Goal: Task Accomplishment & Management: Manage account settings

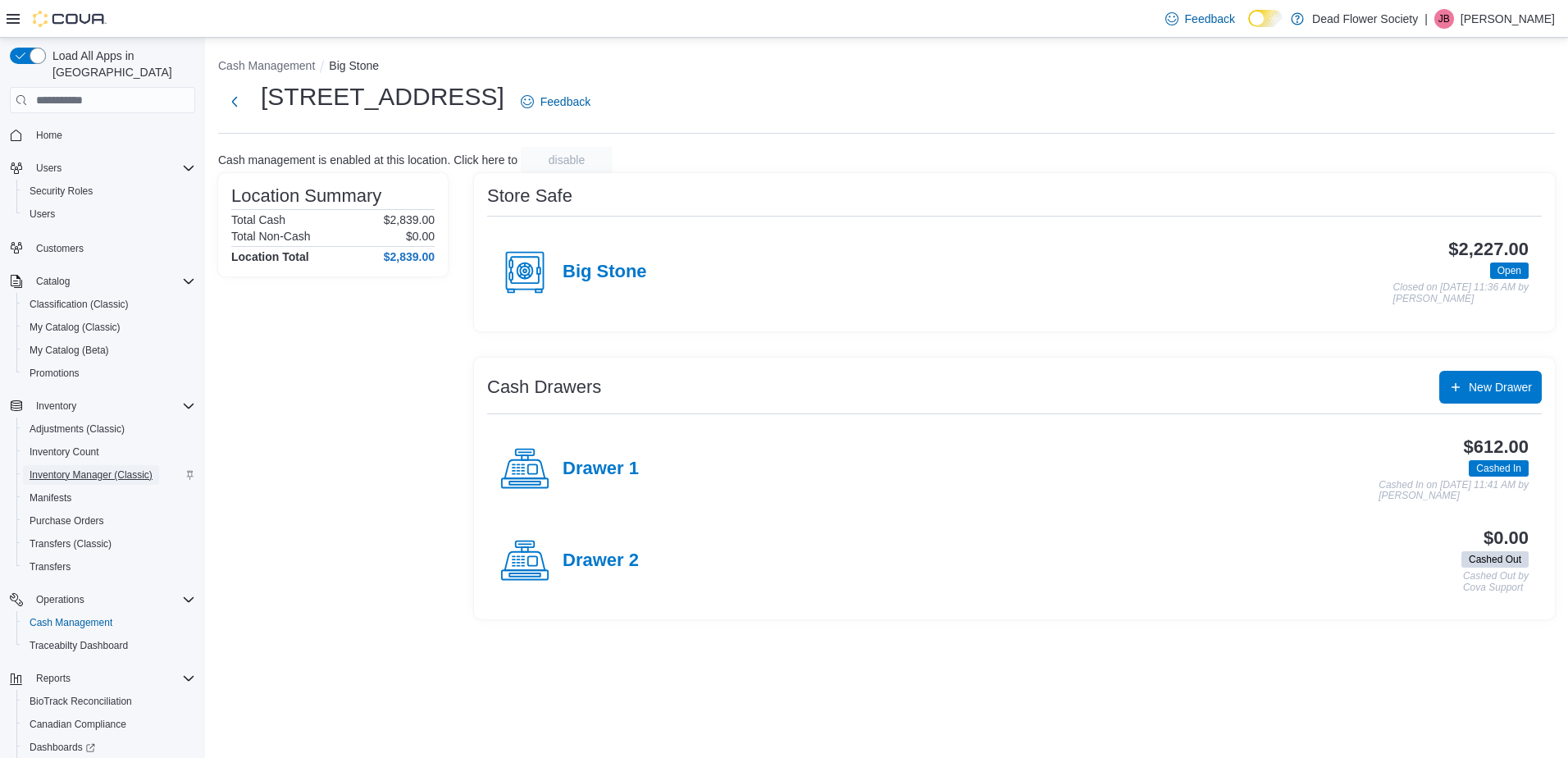
click at [117, 468] on span "Inventory Manager (Classic)" at bounding box center [90, 474] width 123 height 13
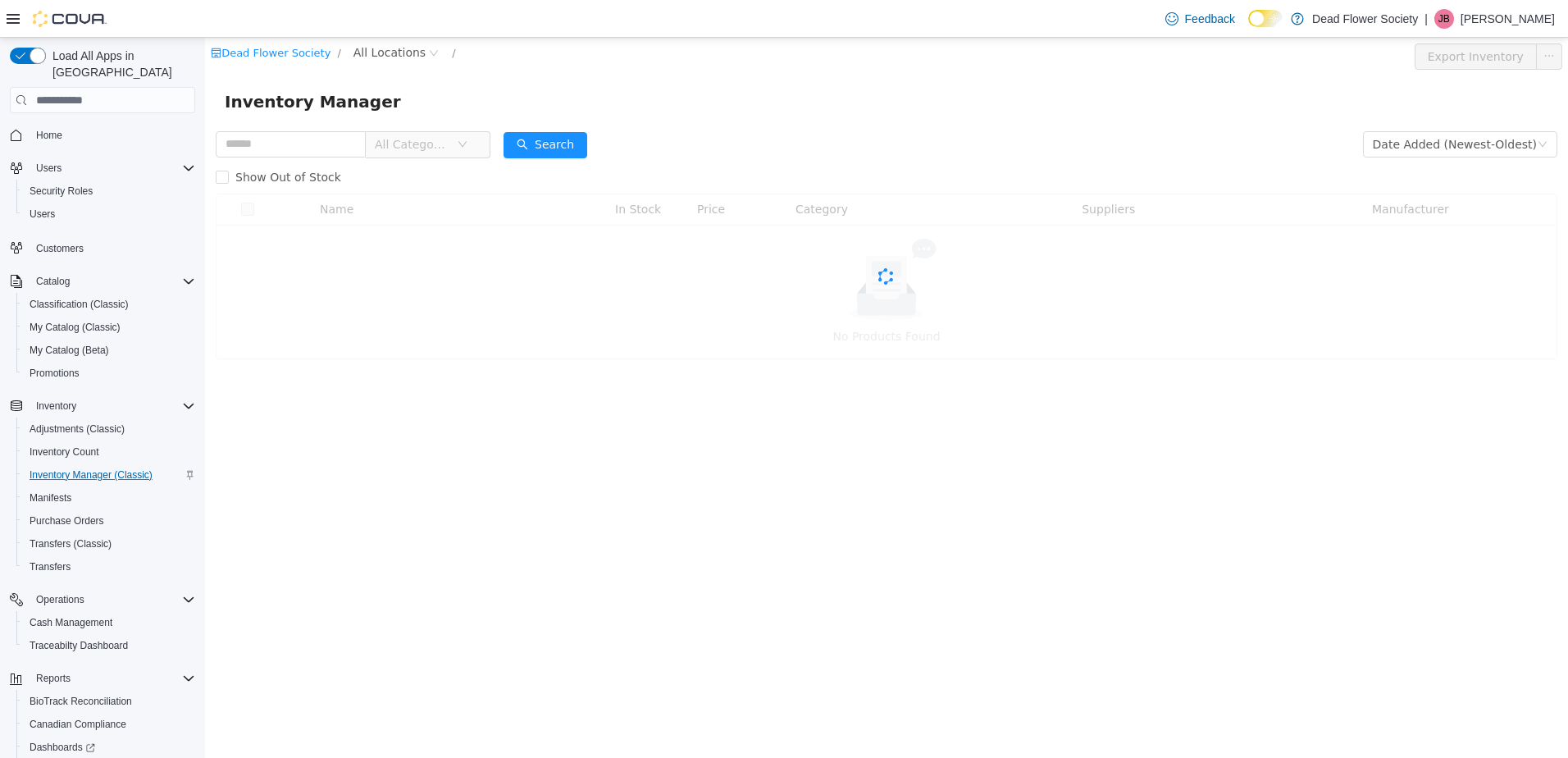
click at [407, 146] on span "All Categories" at bounding box center [411, 144] width 75 height 17
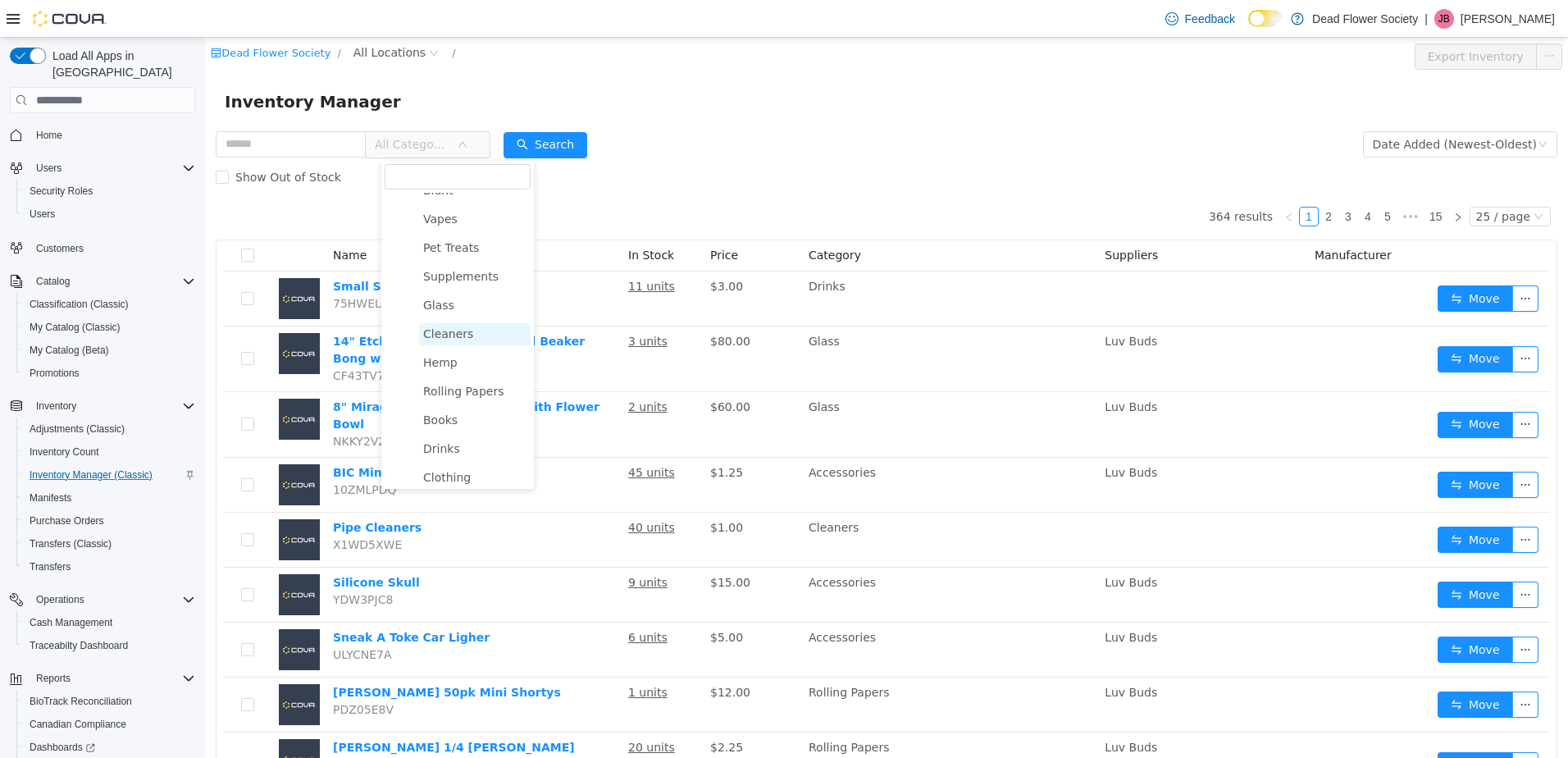
scroll to position [406, 0]
click at [471, 464] on span "BOH Products" at bounding box center [477, 470] width 79 height 13
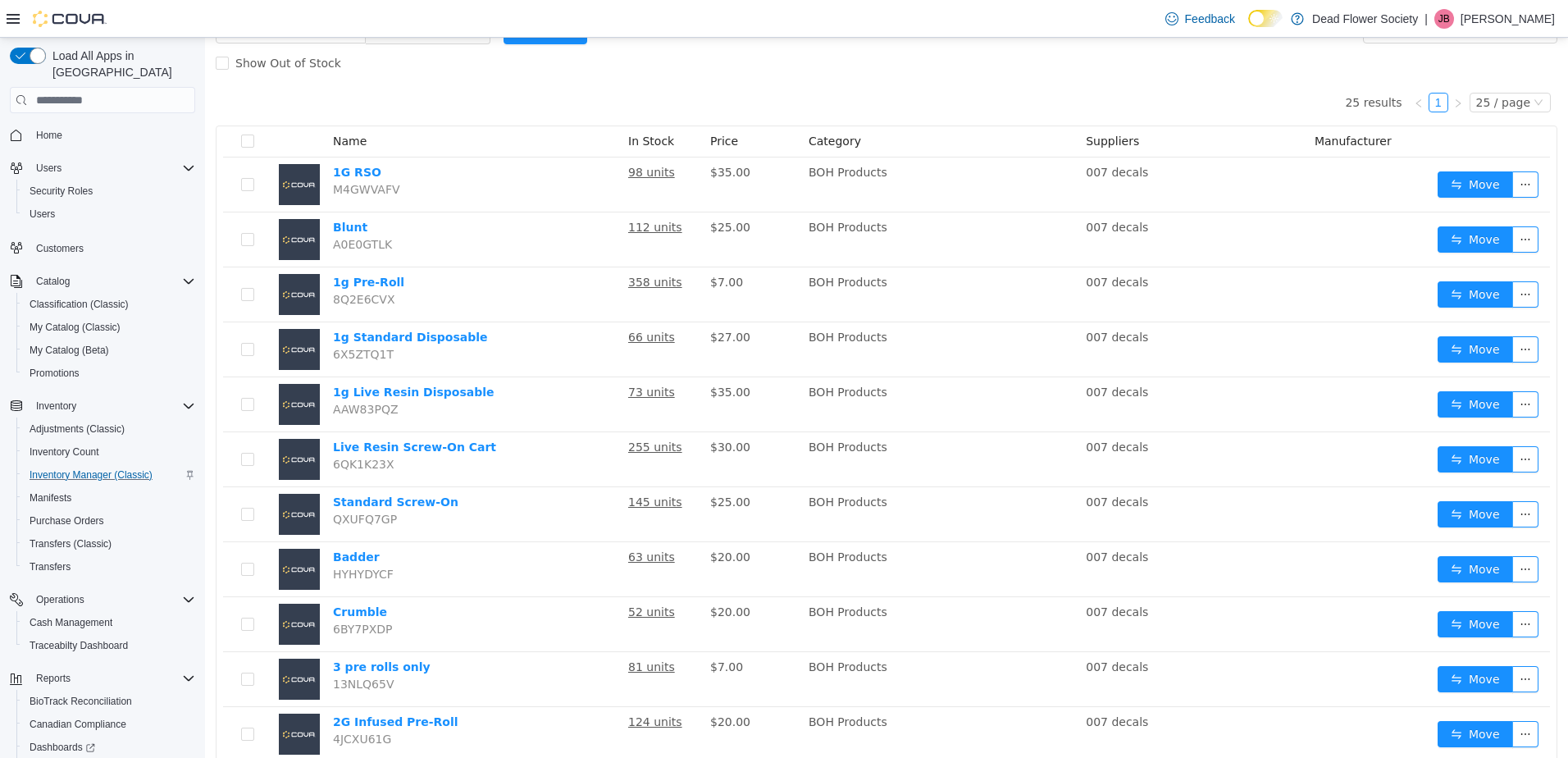
scroll to position [0, 0]
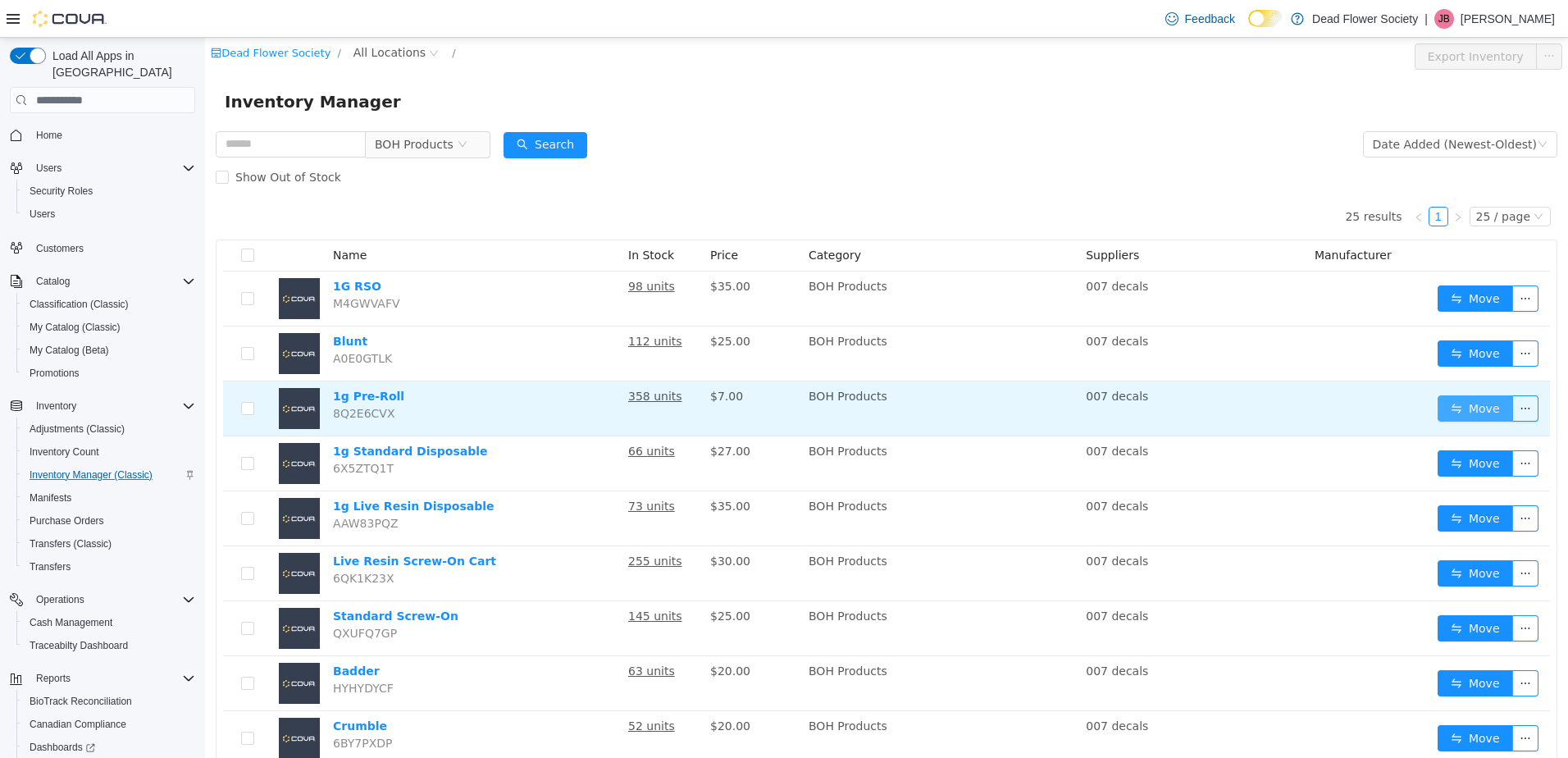
click at [1453, 409] on button "Move" at bounding box center [1476, 408] width 76 height 26
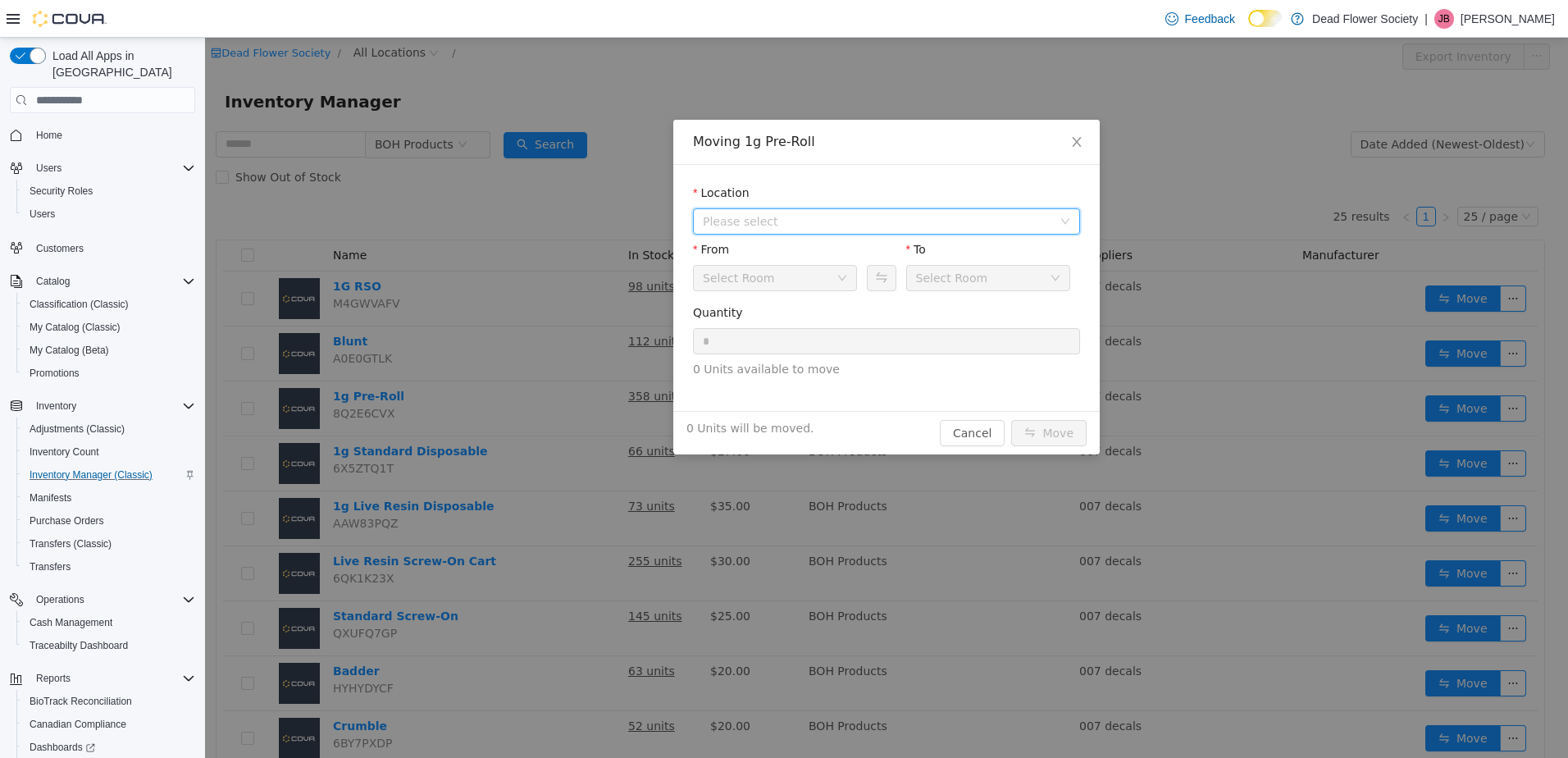
click at [791, 227] on span "Please select" at bounding box center [876, 221] width 349 height 17
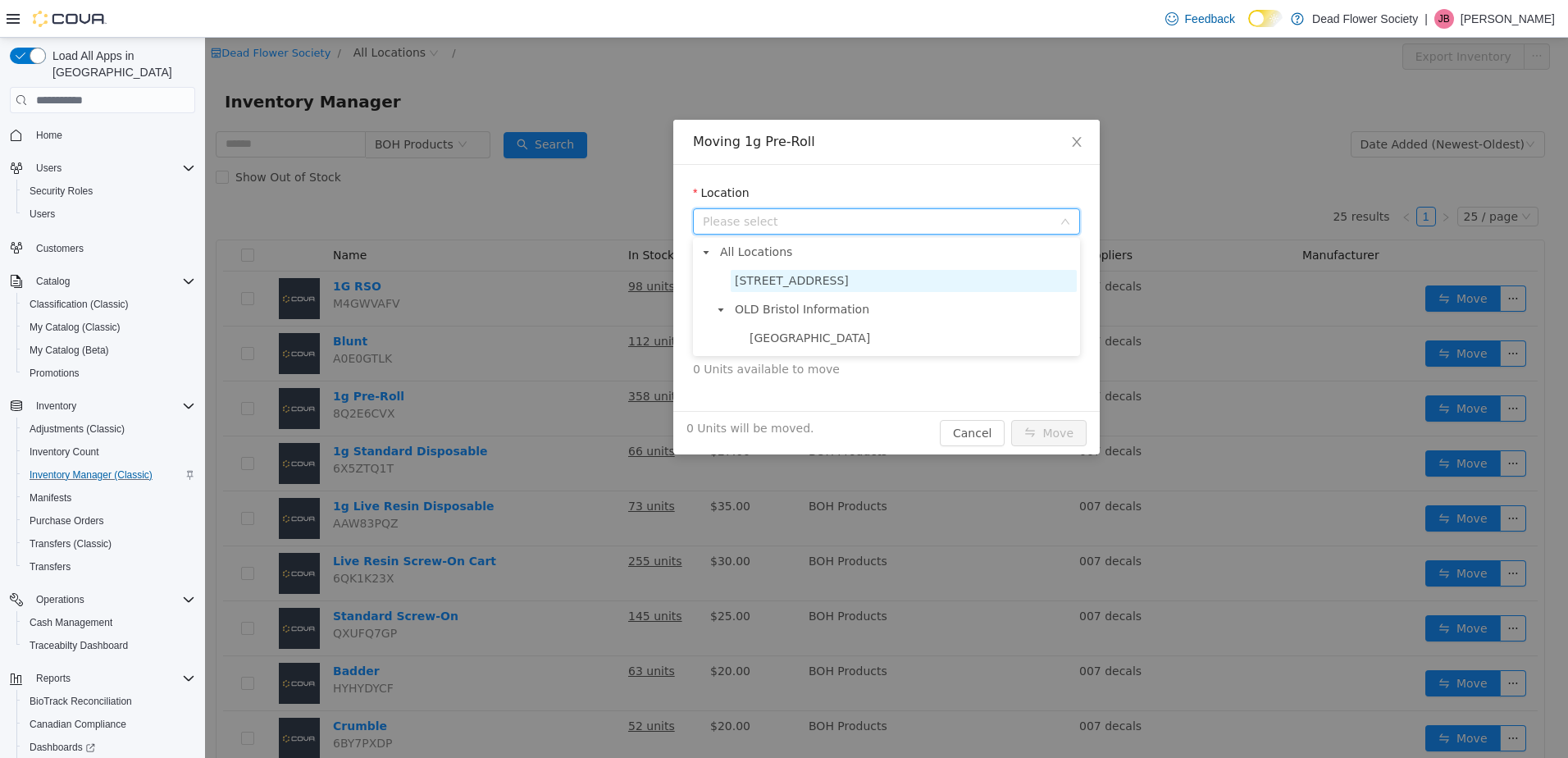
click at [790, 275] on span "[STREET_ADDRESS]" at bounding box center [791, 280] width 114 height 13
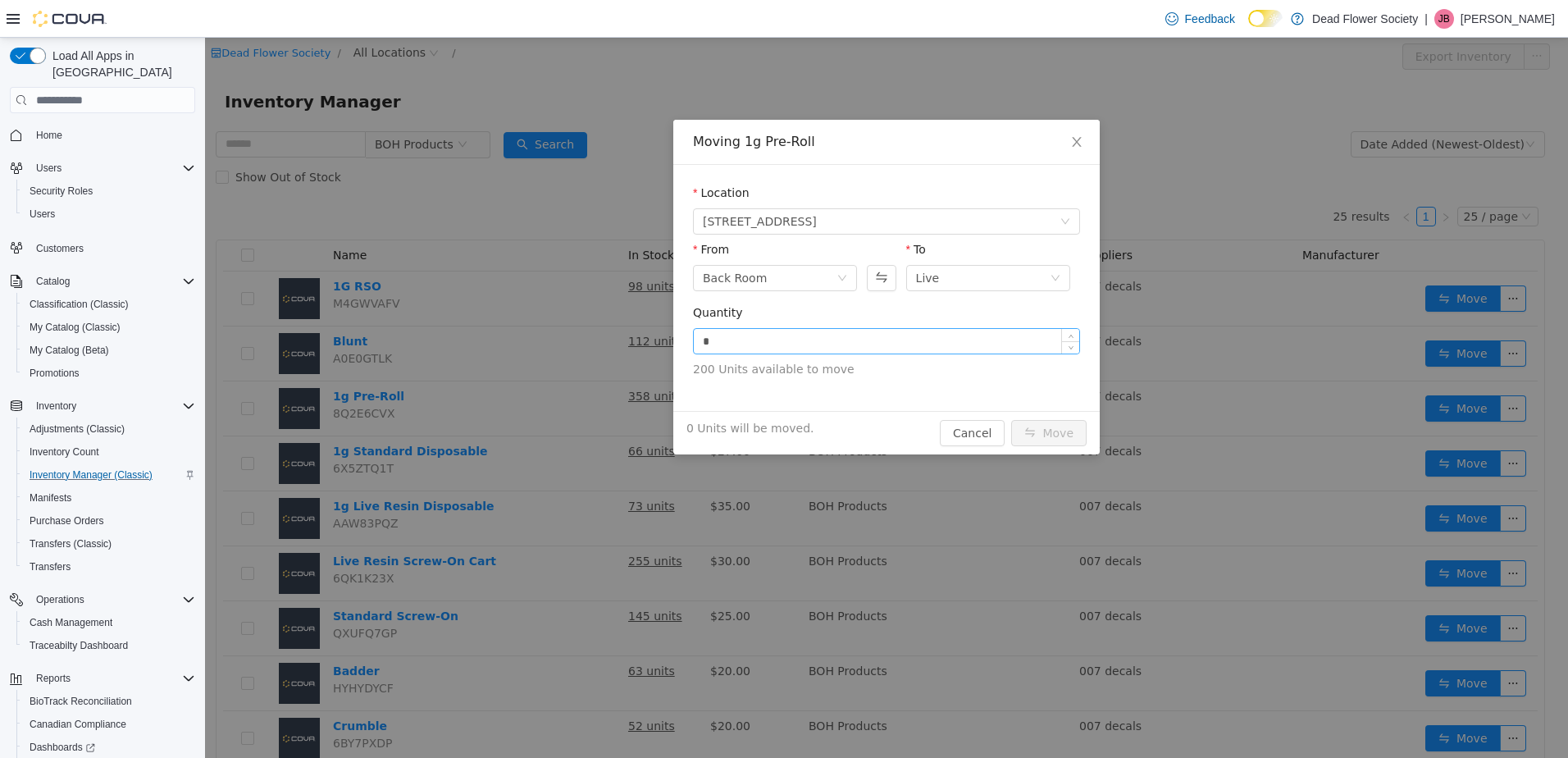
click at [739, 345] on input "*" at bounding box center [886, 341] width 385 height 24
type input "***"
click at [1011, 420] on button "Move" at bounding box center [1049, 433] width 76 height 26
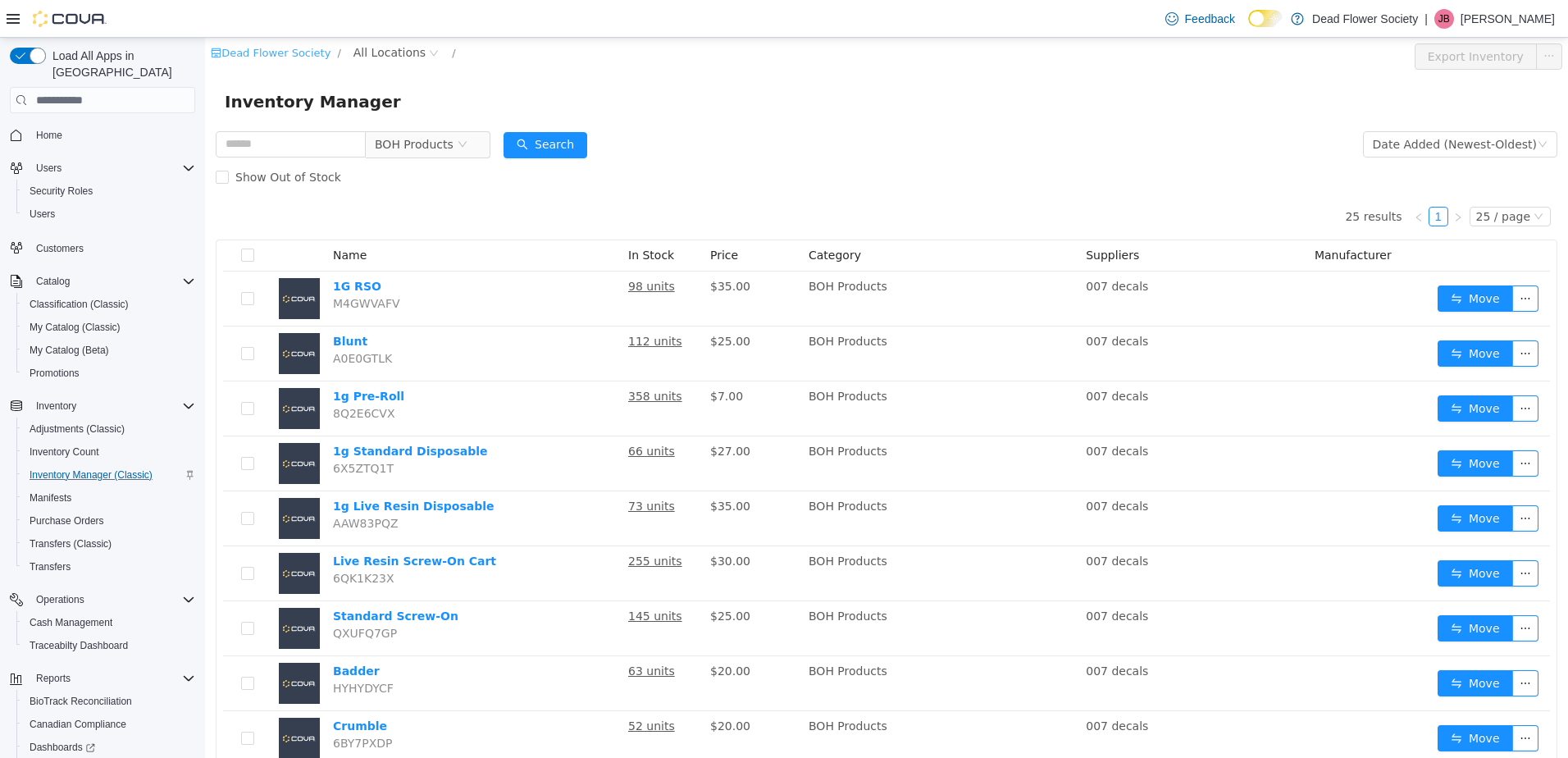
click at [248, 50] on link "Dead Flower Society" at bounding box center [270, 53] width 120 height 13
click at [223, 182] on span at bounding box center [222, 176] width 13 height 13
click at [255, 55] on link "Dead Flower Society" at bounding box center [270, 53] width 120 height 13
click at [83, 298] on span "Classification (Classic)" at bounding box center [79, 304] width 99 height 13
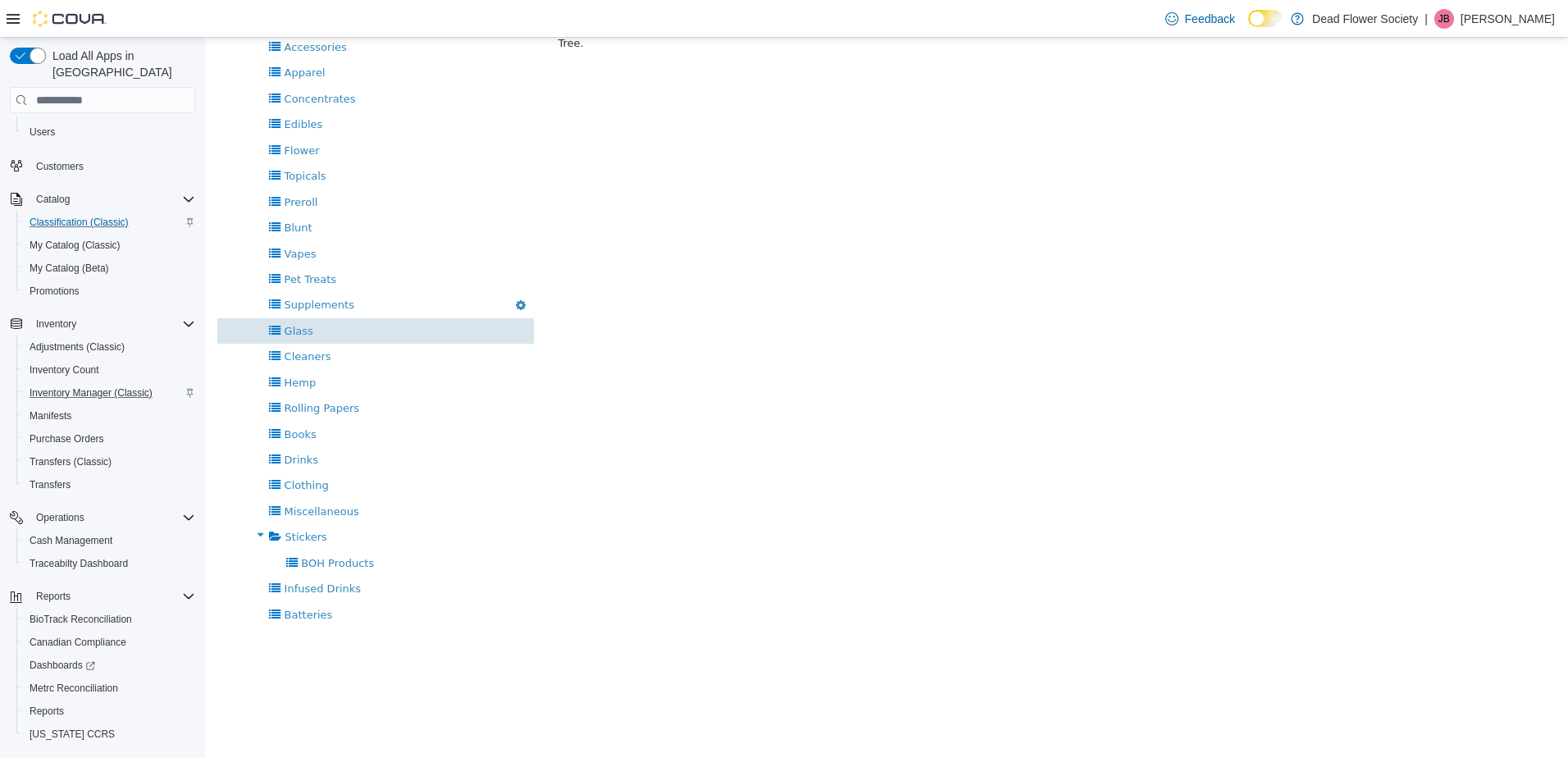
scroll to position [166, 0]
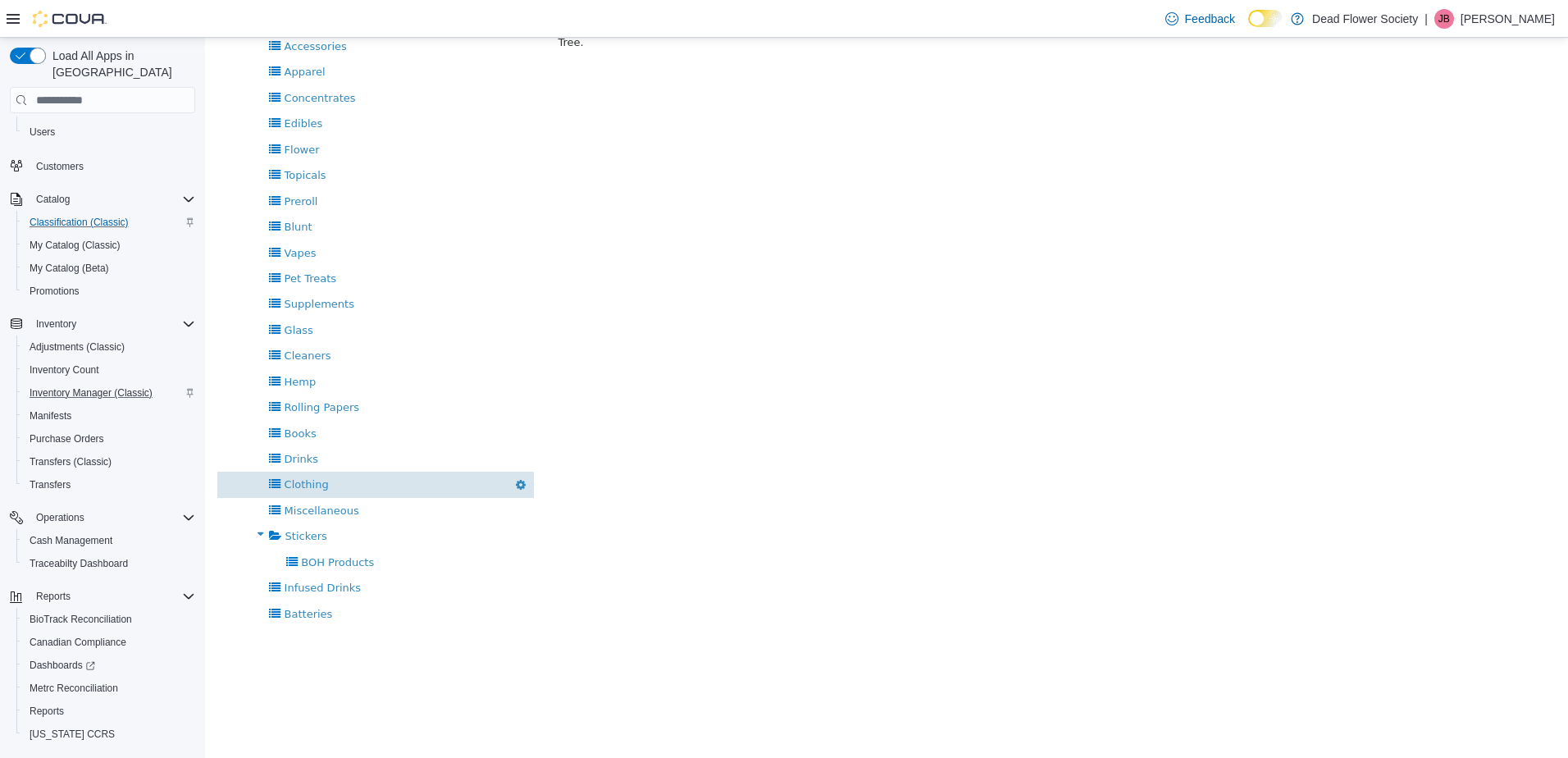
click at [329, 483] on div "Clothing [GEOGRAPHIC_DATA]" at bounding box center [374, 485] width 316 height 25
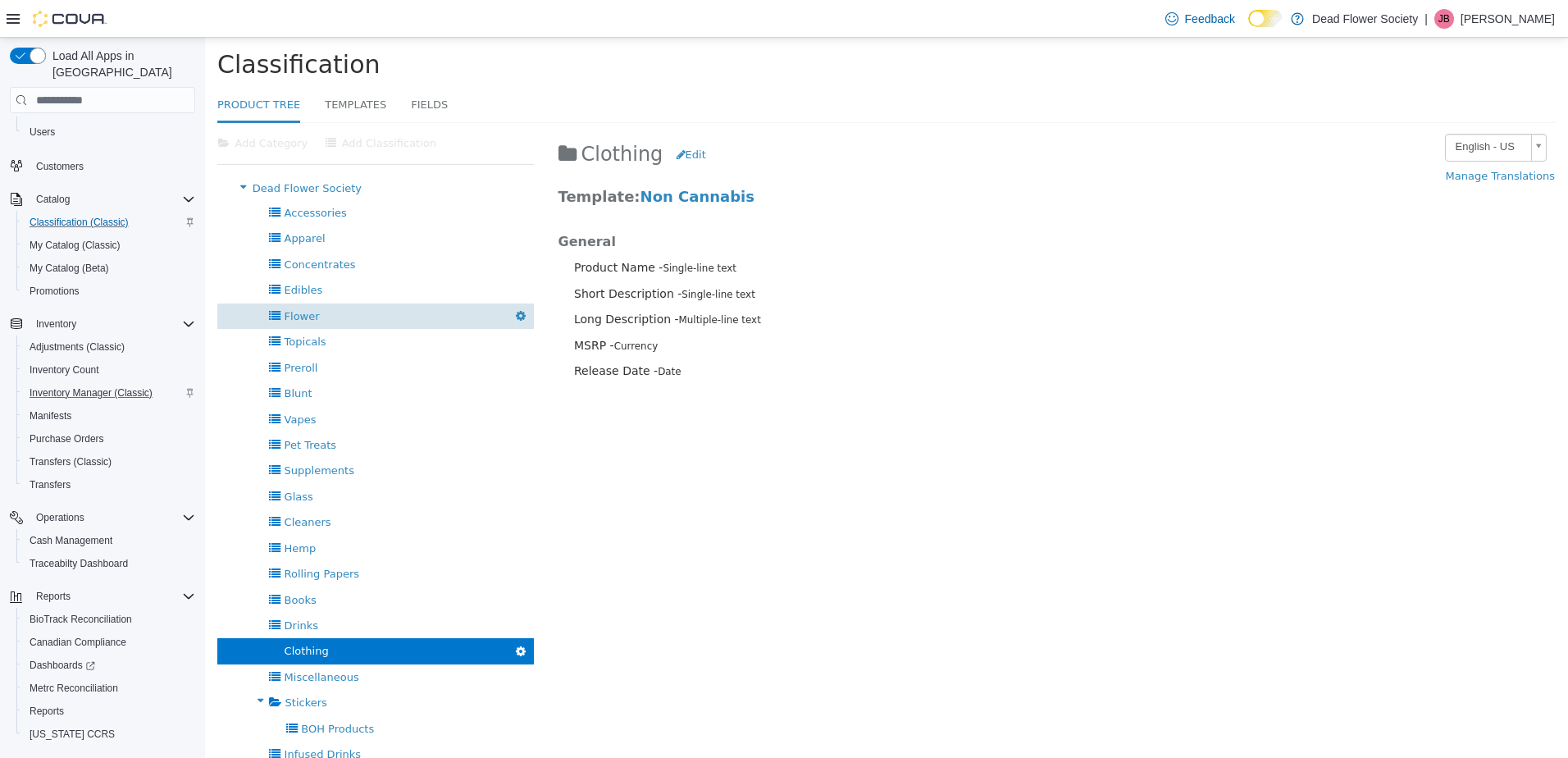
click at [333, 316] on div "Flower [GEOGRAPHIC_DATA]" at bounding box center [374, 316] width 316 height 25
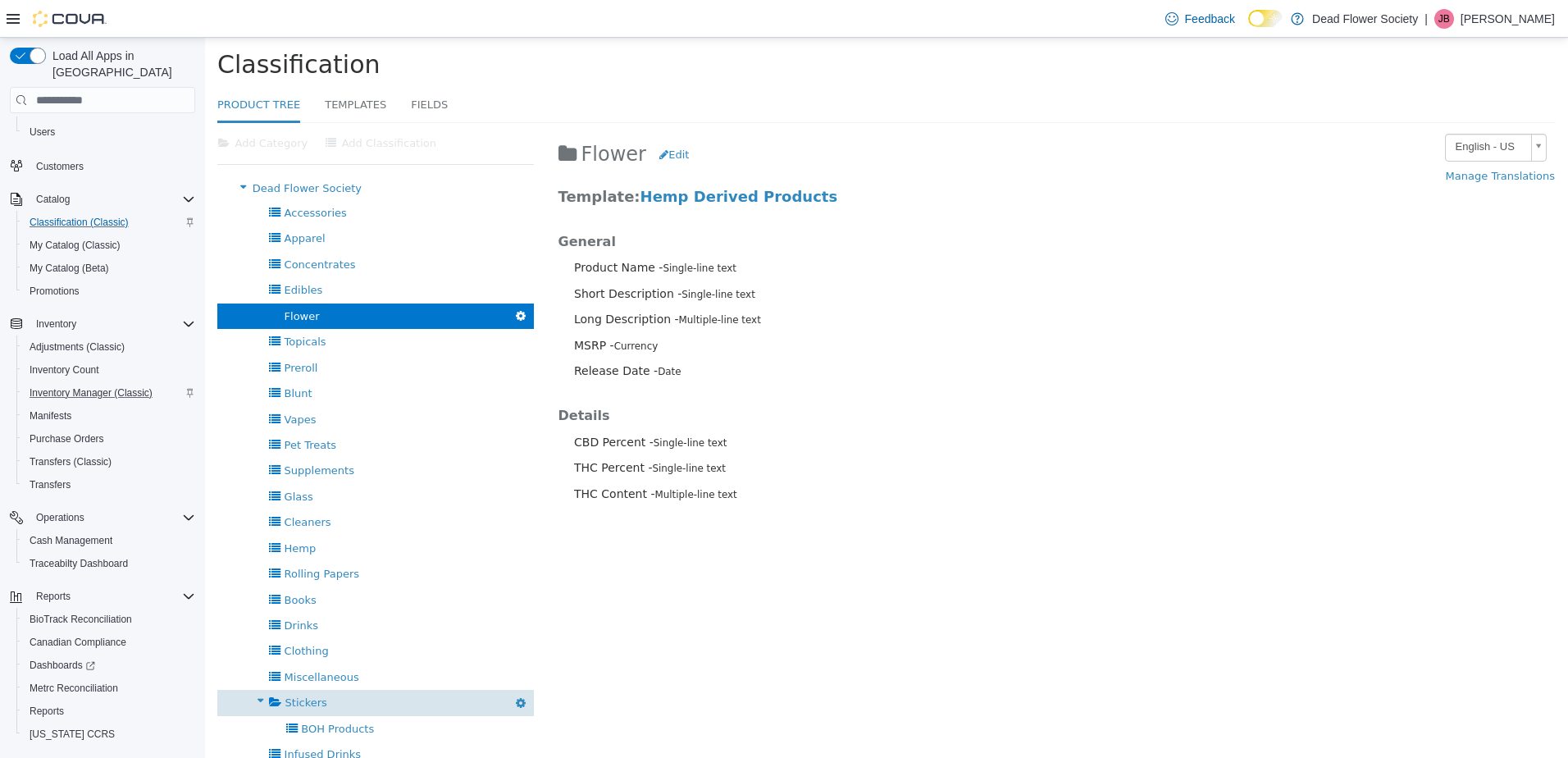
click at [308, 697] on span "Stickers" at bounding box center [305, 703] width 42 height 13
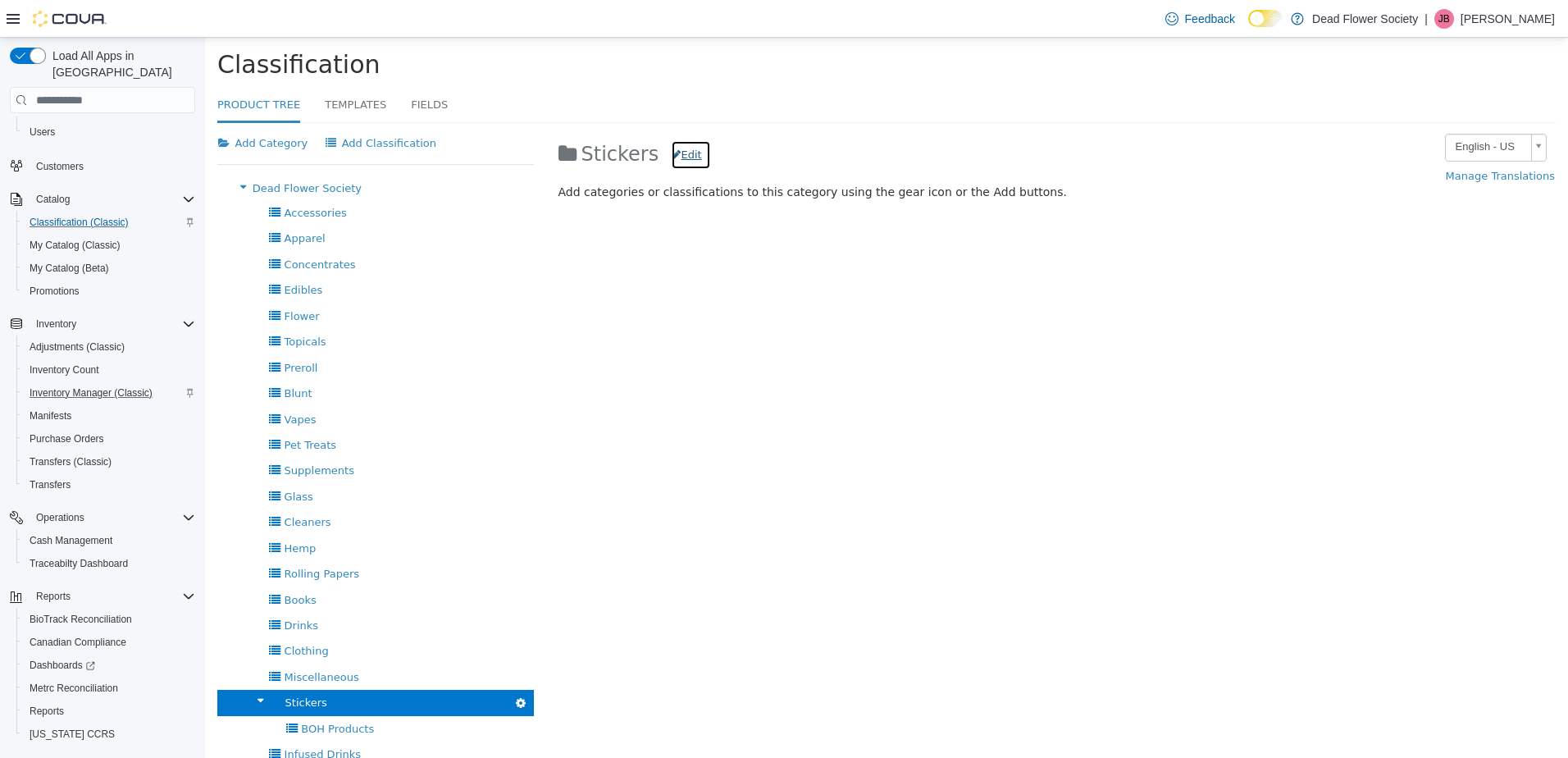
click at [677, 155] on button "Edit" at bounding box center [691, 155] width 39 height 29
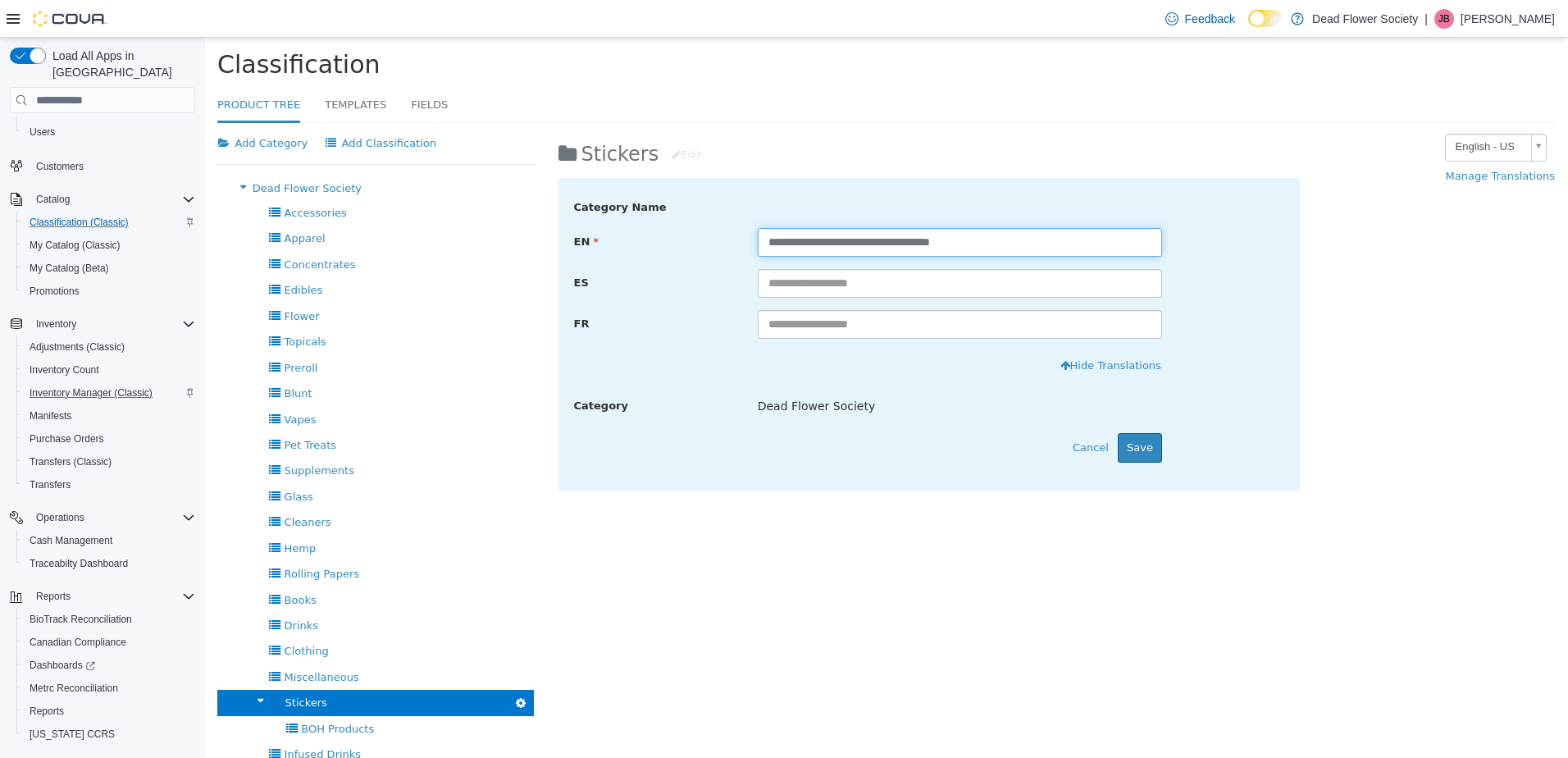
click at [765, 246] on input "**********" at bounding box center [960, 242] width 405 height 29
drag, startPoint x: 864, startPoint y: 239, endPoint x: 20, endPoint y: 303, distance: 846.4
click at [205, 303] on html "× Product Tree Classification Product Tree Templates Fields Add Category Add Cl…" at bounding box center [886, 481] width 1363 height 886
click at [964, 237] on input "**********" at bounding box center [960, 242] width 405 height 29
type input "**********"
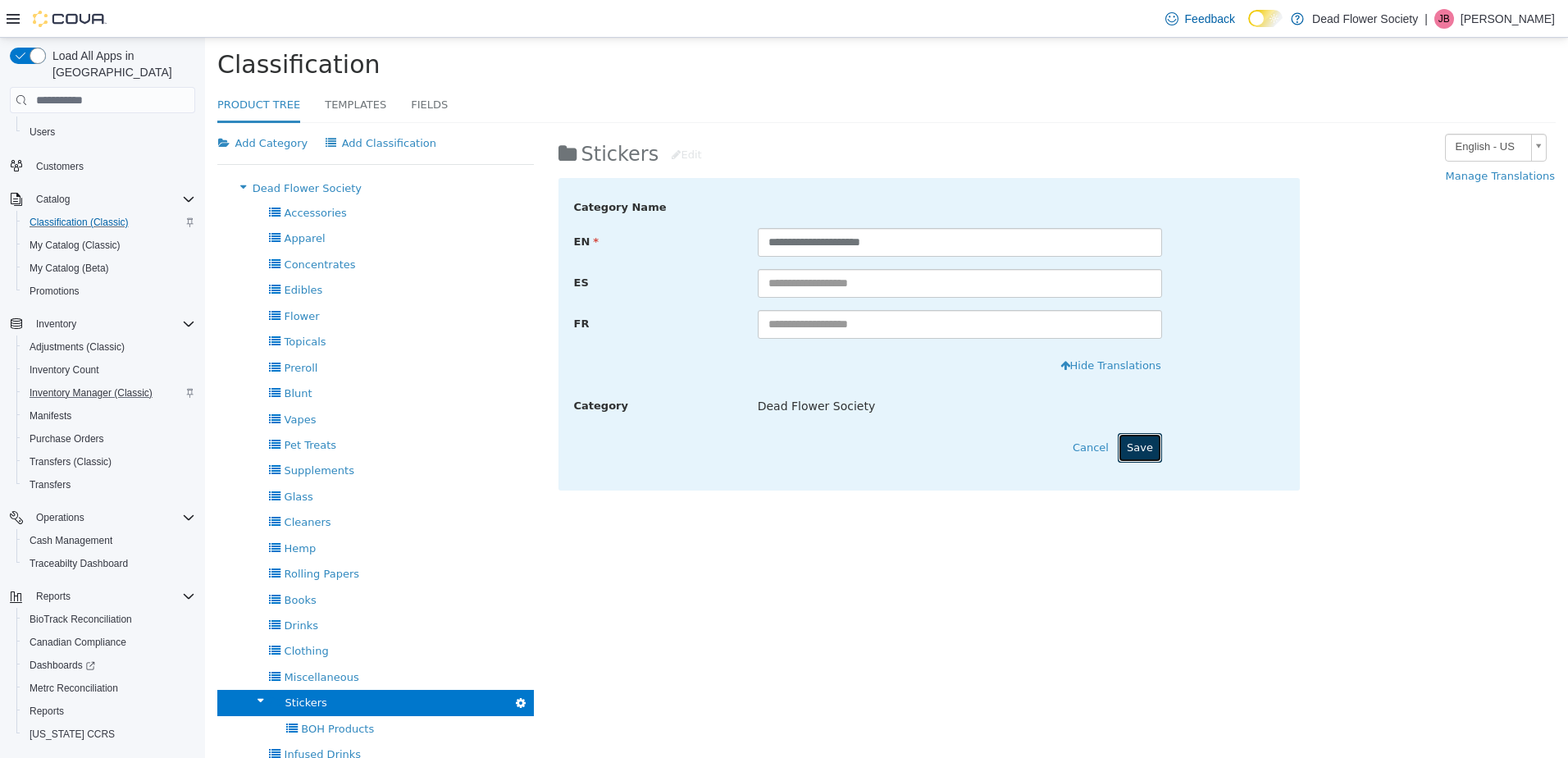
click at [1120, 451] on button "Save" at bounding box center [1140, 448] width 45 height 29
